Goal: Navigation & Orientation: Find specific page/section

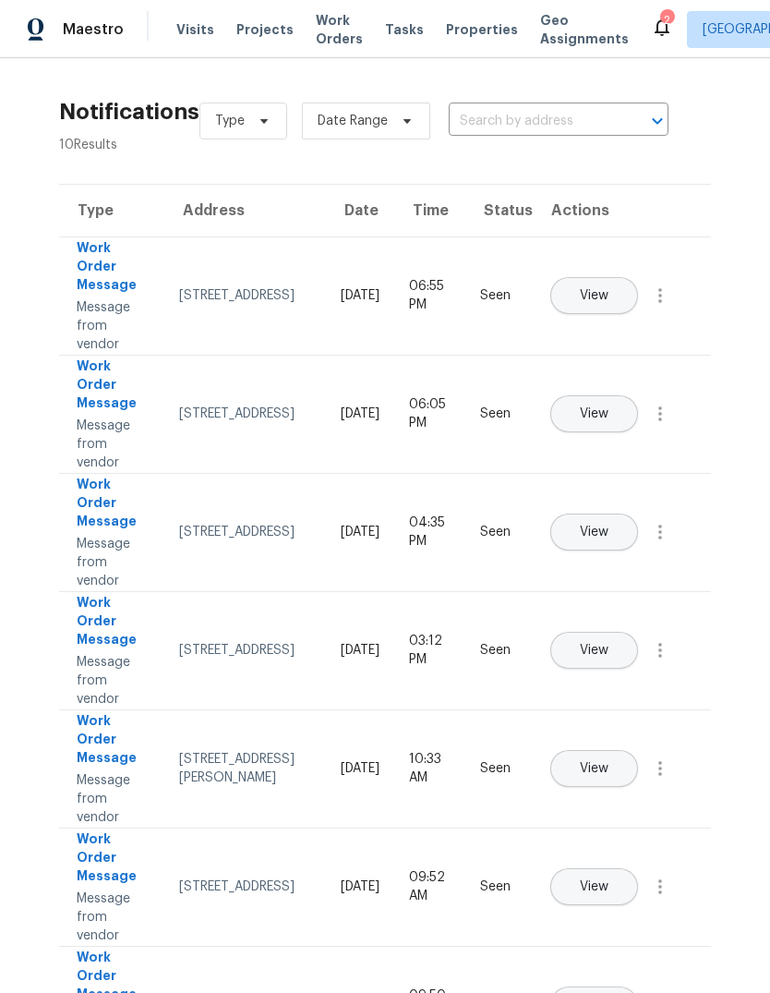
scroll to position [69, 0]
click at [476, 29] on span "Properties" at bounding box center [482, 29] width 72 height 18
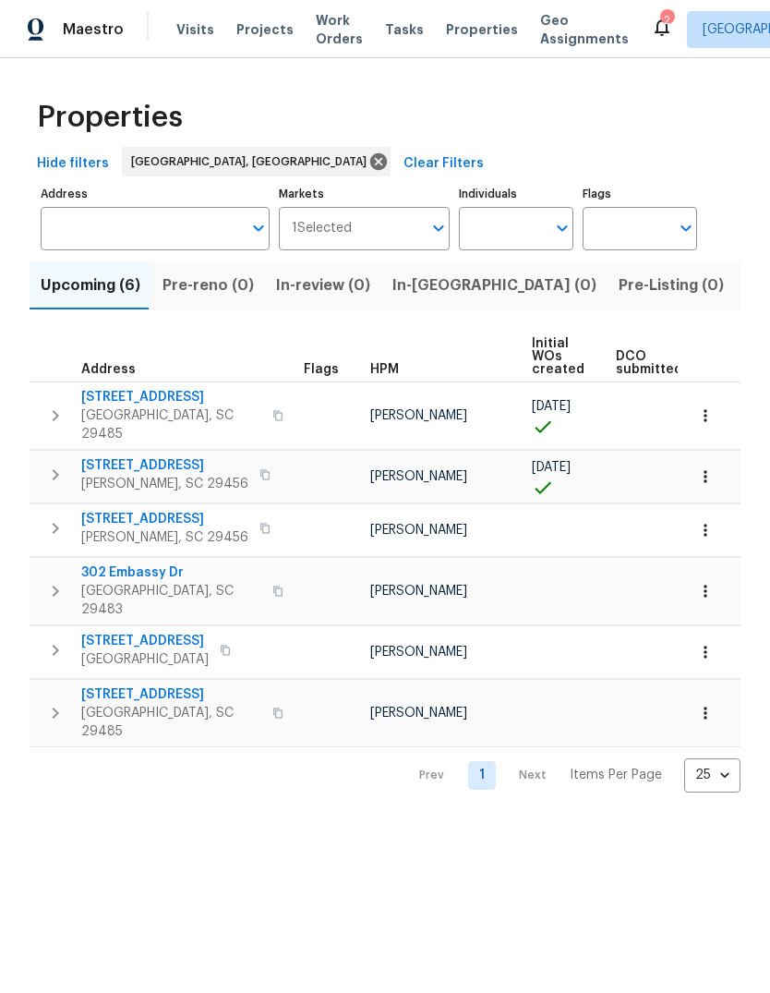
click at [746, 287] on span "Listed (12)" at bounding box center [784, 286] width 76 height 26
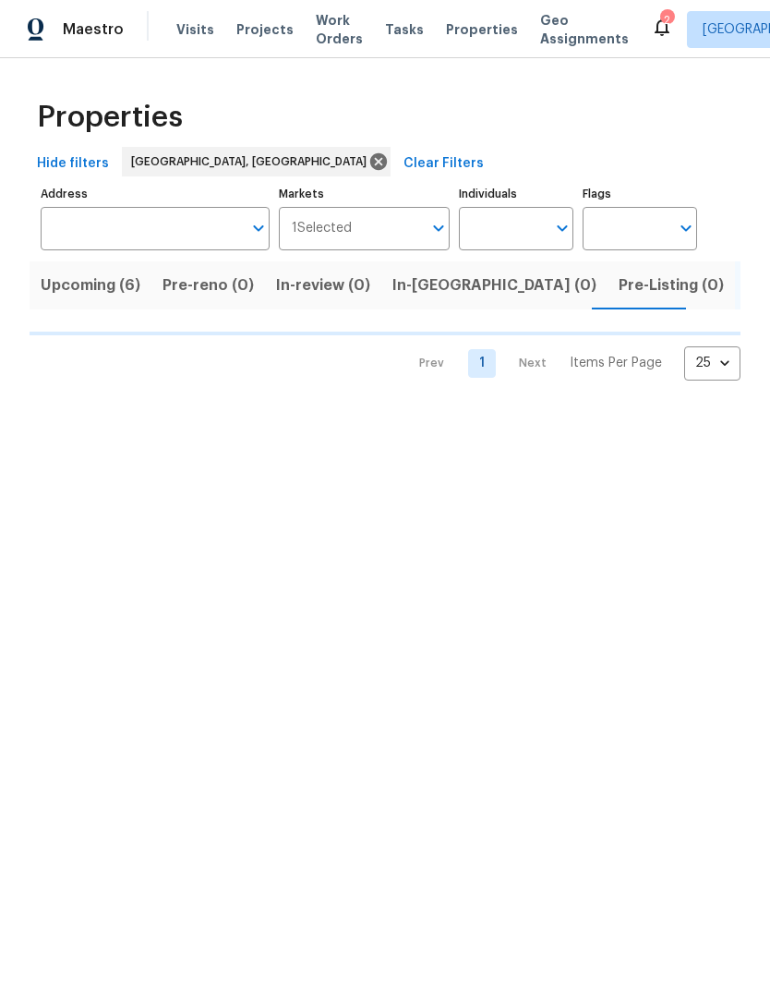
click at [704, 281] on span "Listed (12)" at bounding box center [742, 286] width 76 height 26
